Goal: Find specific page/section: Find specific page/section

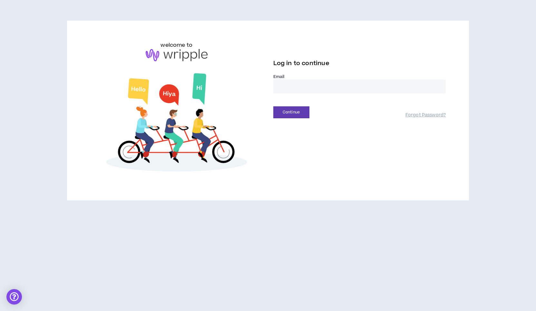
type input "**********"
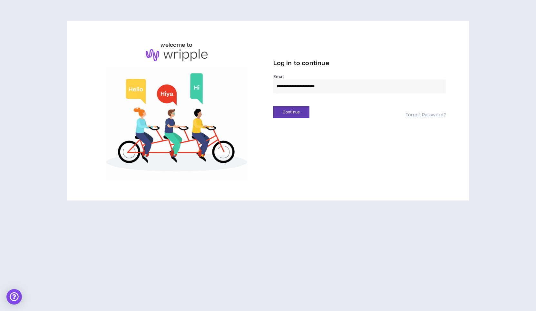
click at [291, 112] on button "Continue" at bounding box center [292, 112] width 36 height 12
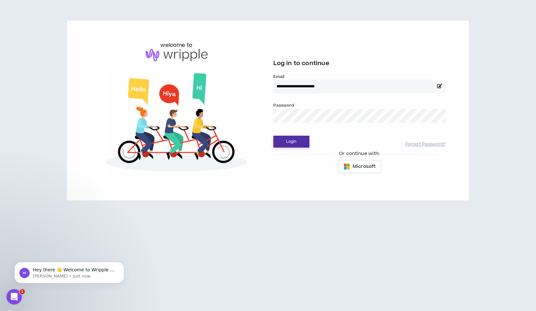
click at [302, 142] on button "Login" at bounding box center [292, 142] width 36 height 12
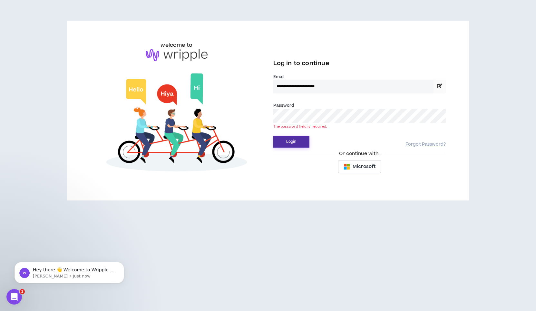
click at [289, 143] on button "Login" at bounding box center [292, 142] width 36 height 12
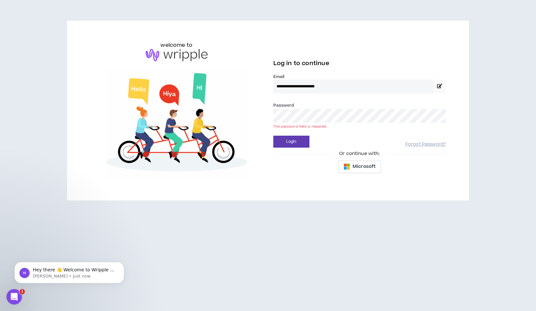
click at [291, 142] on button "Login" at bounding box center [292, 142] width 36 height 12
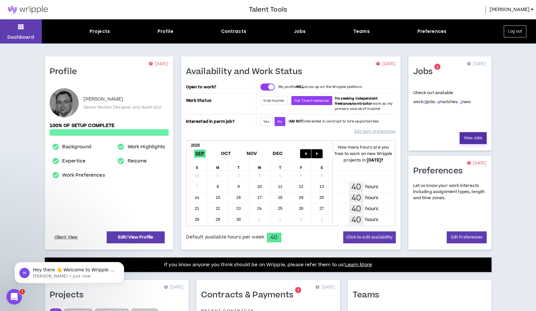
click at [471, 138] on link "View Jobs" at bounding box center [473, 138] width 27 height 12
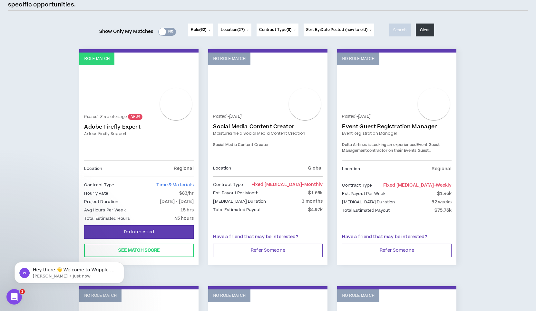
scroll to position [62, 0]
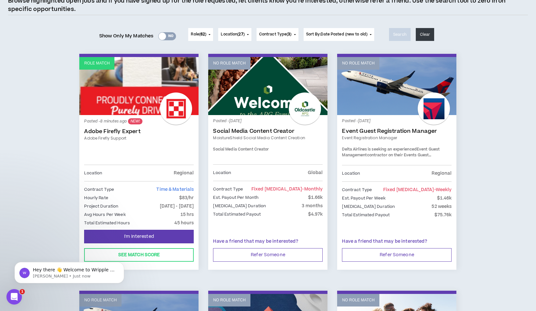
click at [108, 130] on link "Adobe Firefly Expert" at bounding box center [139, 131] width 110 height 6
